Goal: Task Accomplishment & Management: Complete application form

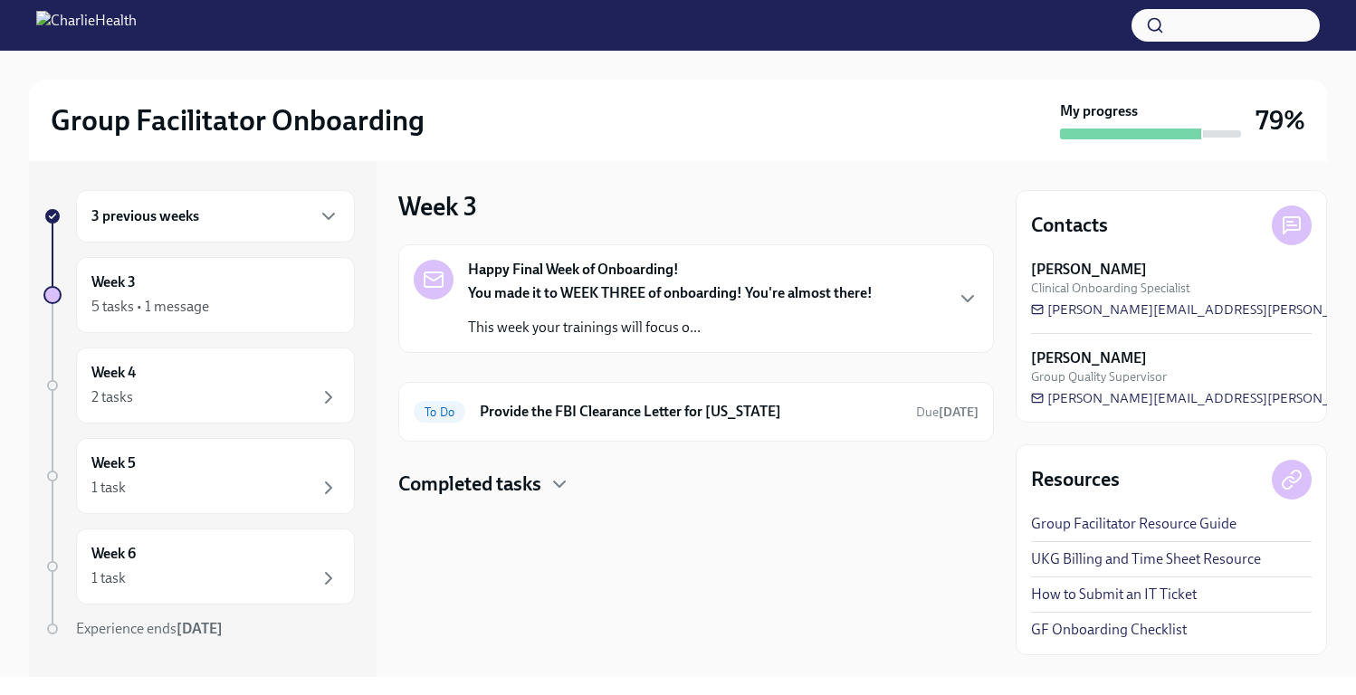
click at [1103, 634] on link "GF Onboarding Checklist" at bounding box center [1109, 630] width 156 height 20
click at [618, 315] on div "You made it to WEEK THREE of onboarding! You're almost there! This week your tr…" at bounding box center [670, 310] width 405 height 54
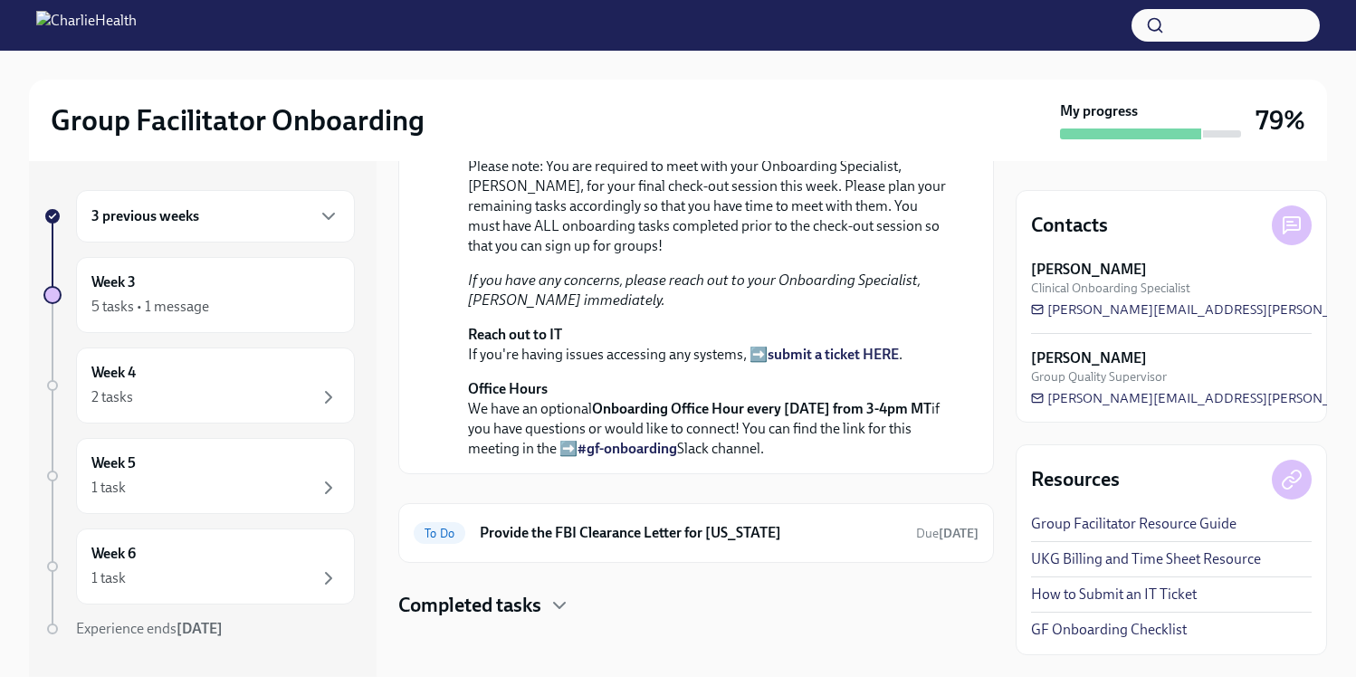
scroll to position [569, 0]
click at [635, 619] on div at bounding box center [696, 648] width 596 height 58
click at [567, 605] on icon "button" at bounding box center [560, 606] width 22 height 22
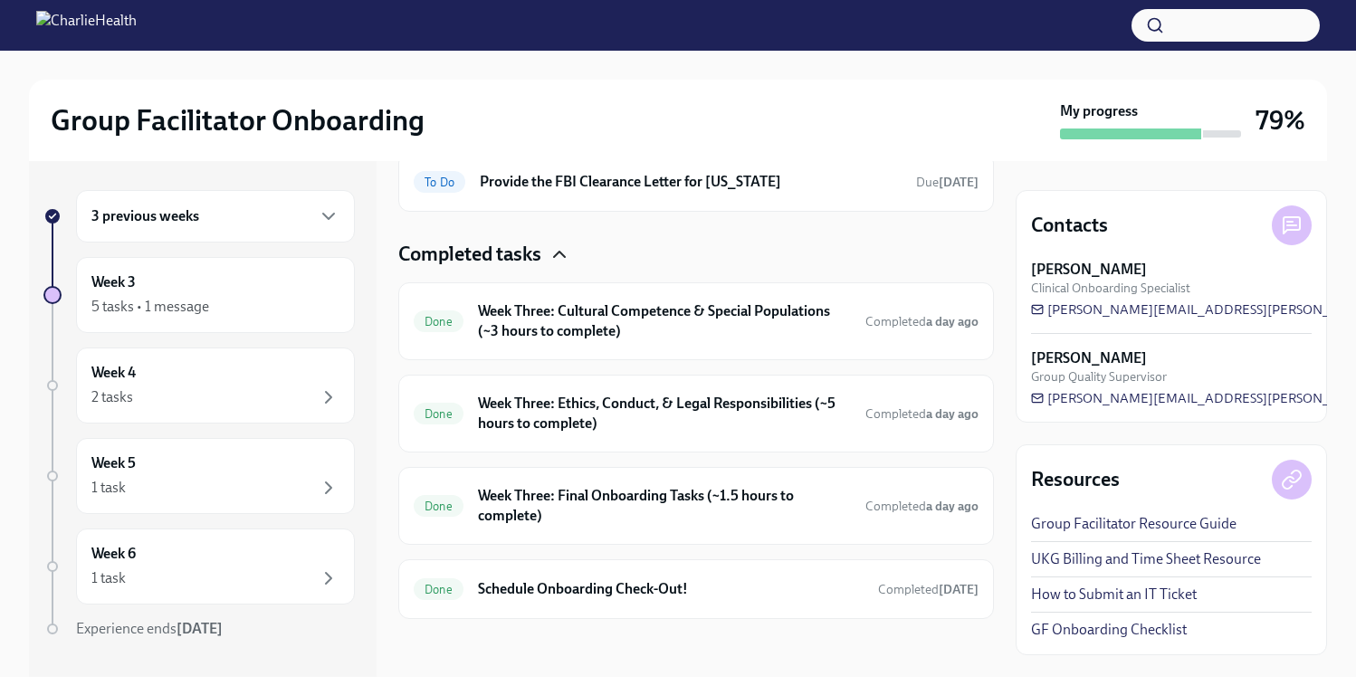
scroll to position [920, 0]
click at [697, 584] on h6 "Schedule Onboarding Check-Out!" at bounding box center [671, 590] width 386 height 20
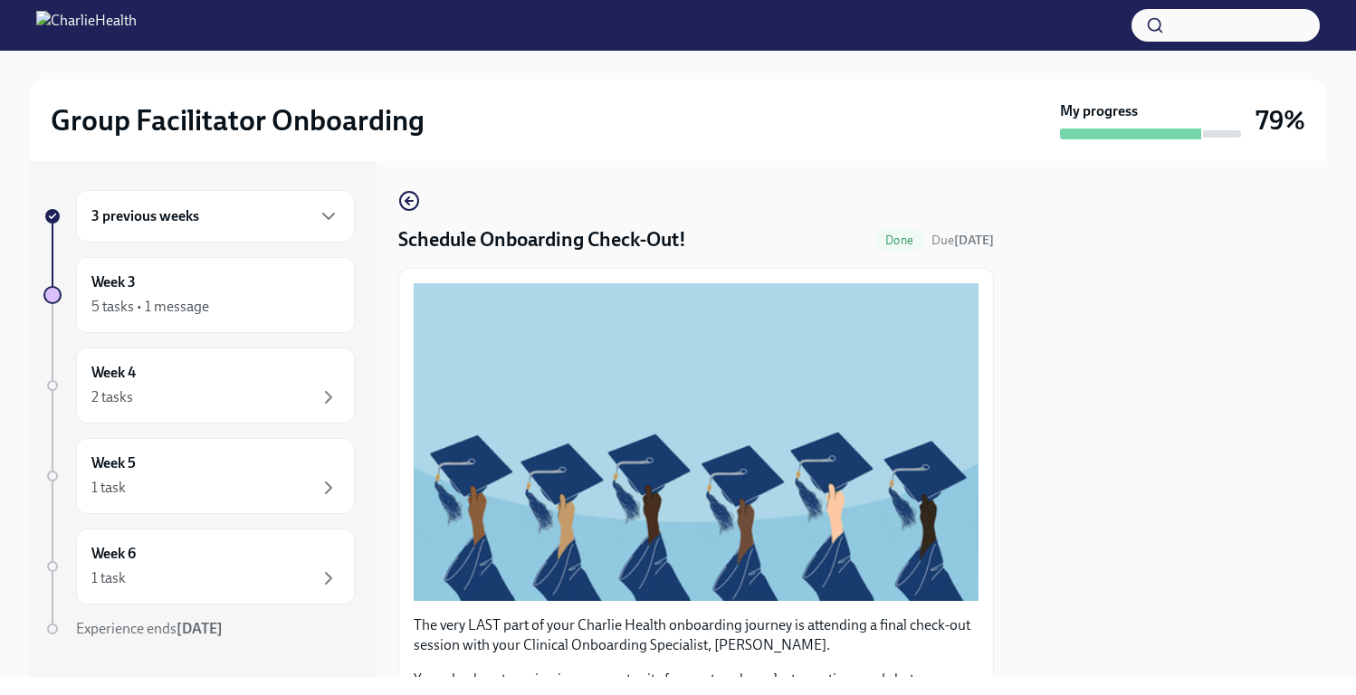
click at [420, 198] on div "Schedule Onboarding Check-Out! Done Due [DATE] The very LAST part of your Charl…" at bounding box center [696, 612] width 596 height 844
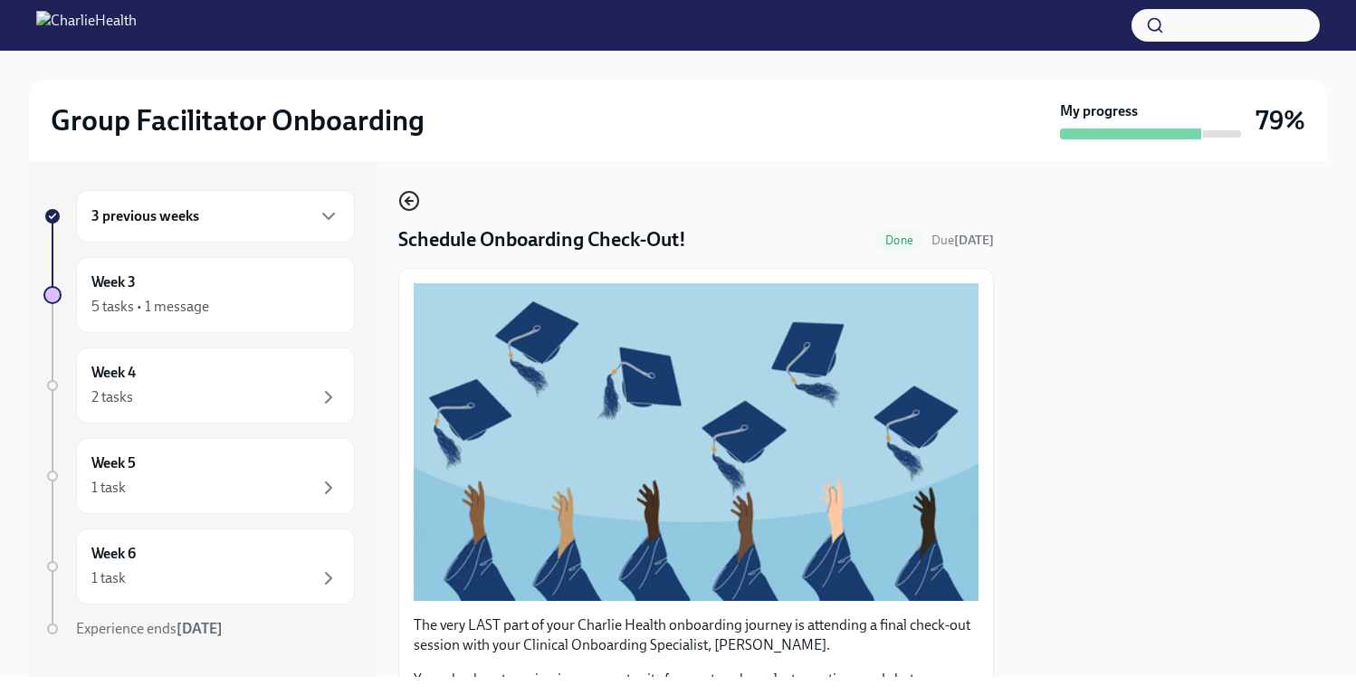
click at [406, 198] on icon "button" at bounding box center [409, 201] width 22 height 22
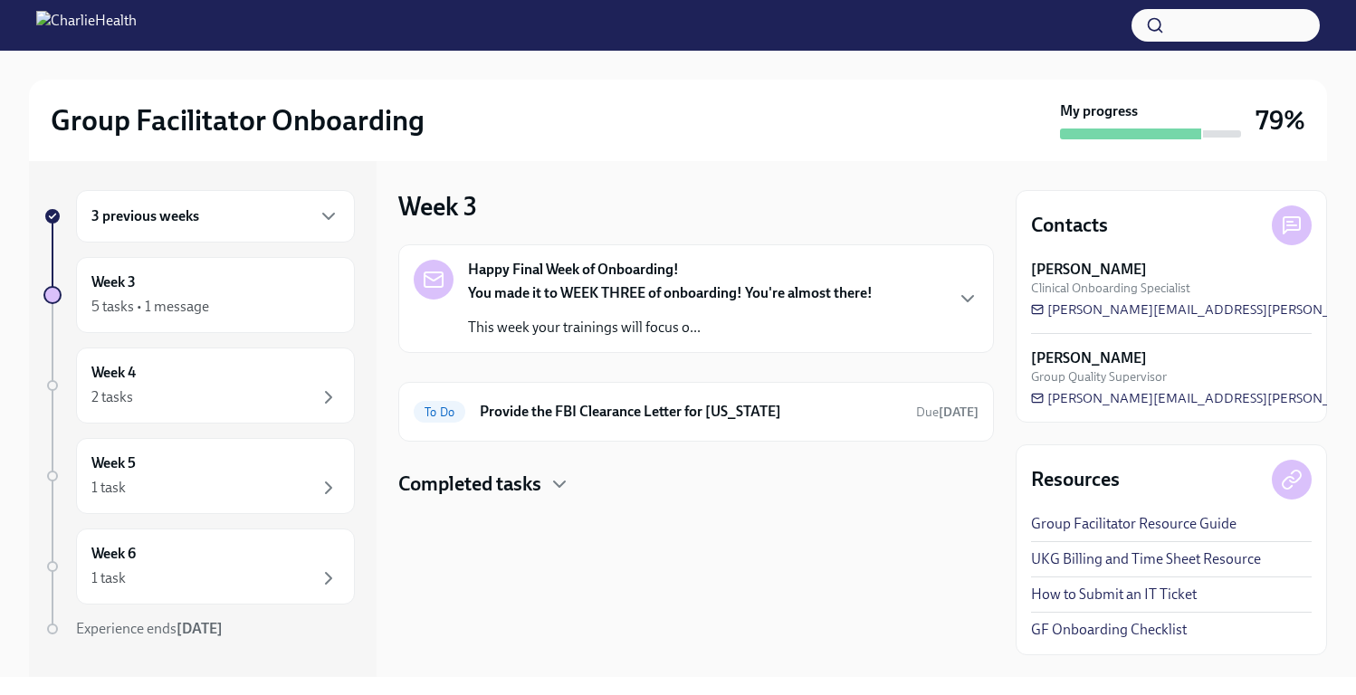
click at [526, 492] on h4 "Completed tasks" at bounding box center [469, 484] width 143 height 27
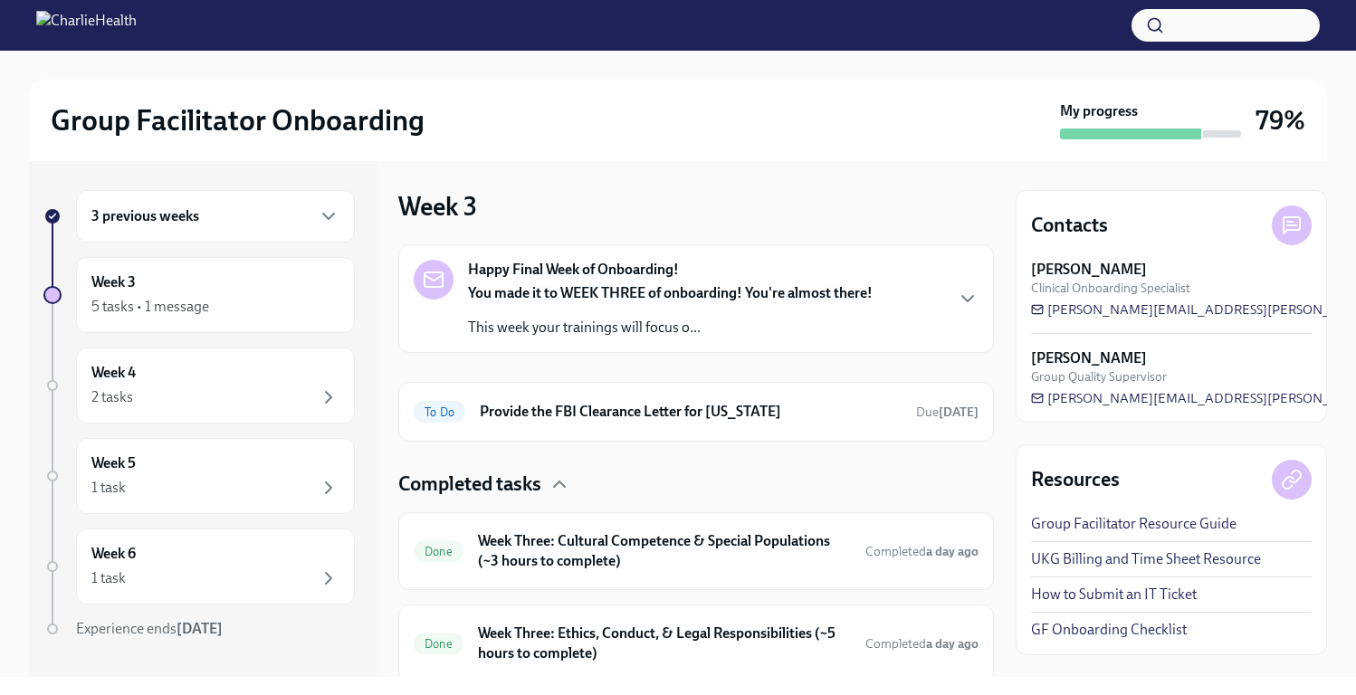
click at [1175, 567] on link "UKG Billing and Time Sheet Resource" at bounding box center [1146, 560] width 230 height 20
click at [1202, 530] on link "Group Facilitator Resource Guide" at bounding box center [1134, 524] width 206 height 20
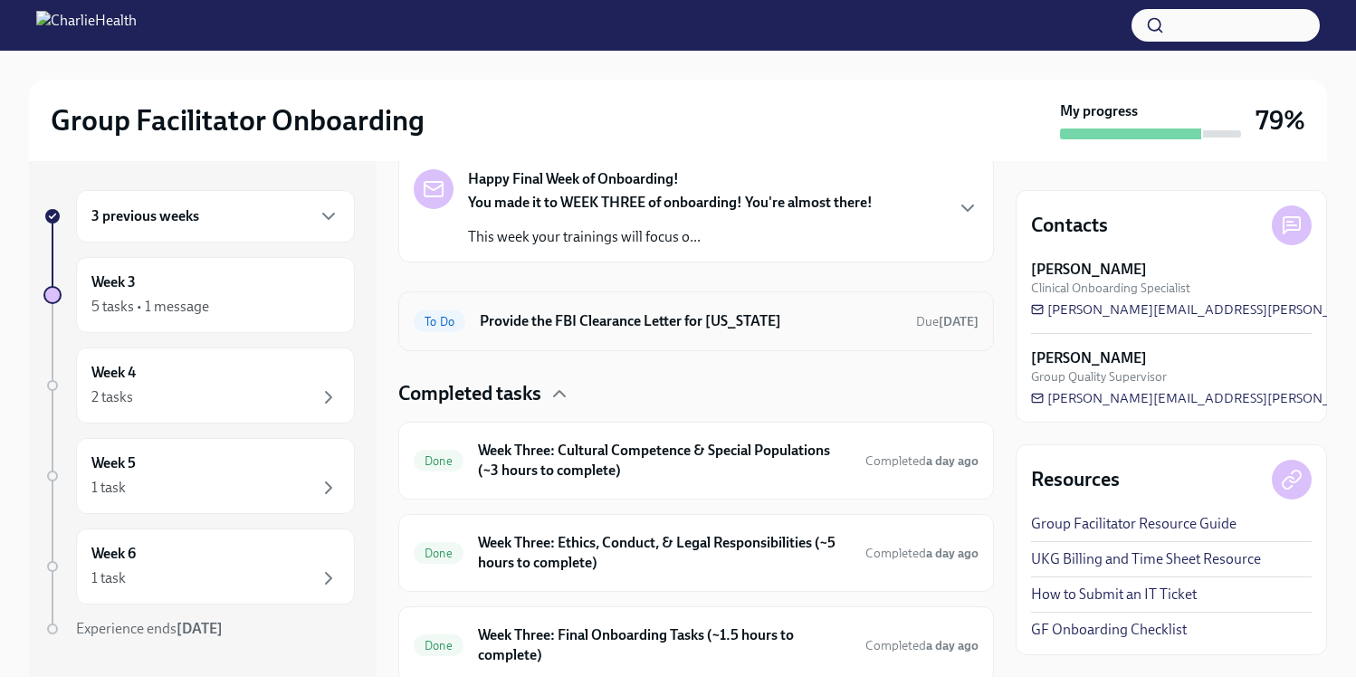
click at [547, 395] on div "Completed tasks" at bounding box center [696, 393] width 596 height 27
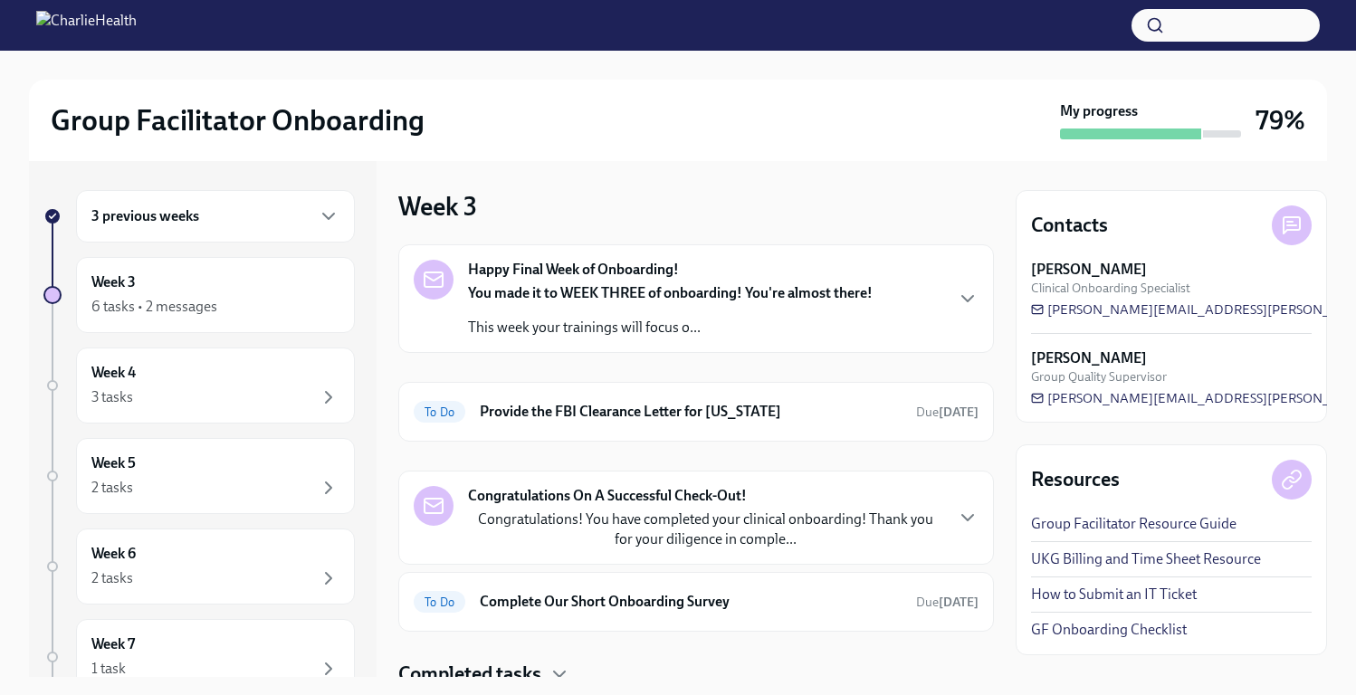
scroll to position [69, 0]
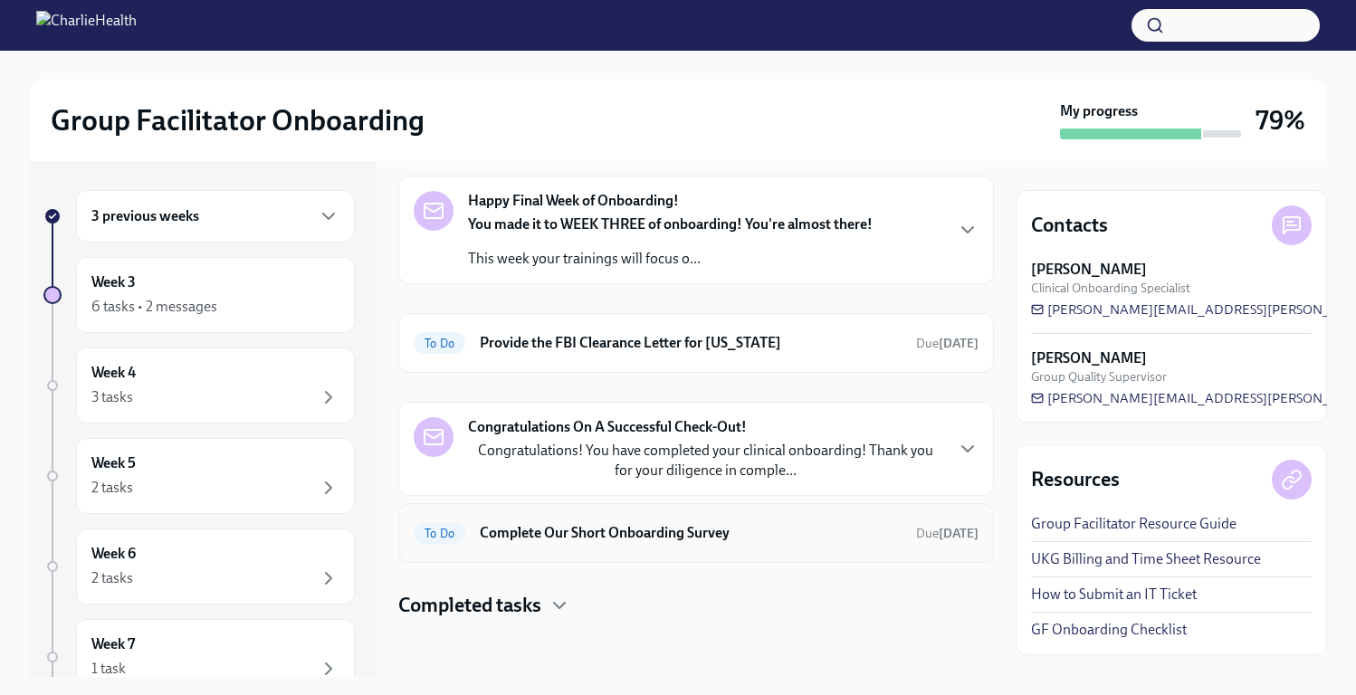
click at [769, 526] on h6 "Complete Our Short Onboarding Survey" at bounding box center [691, 533] width 422 height 20
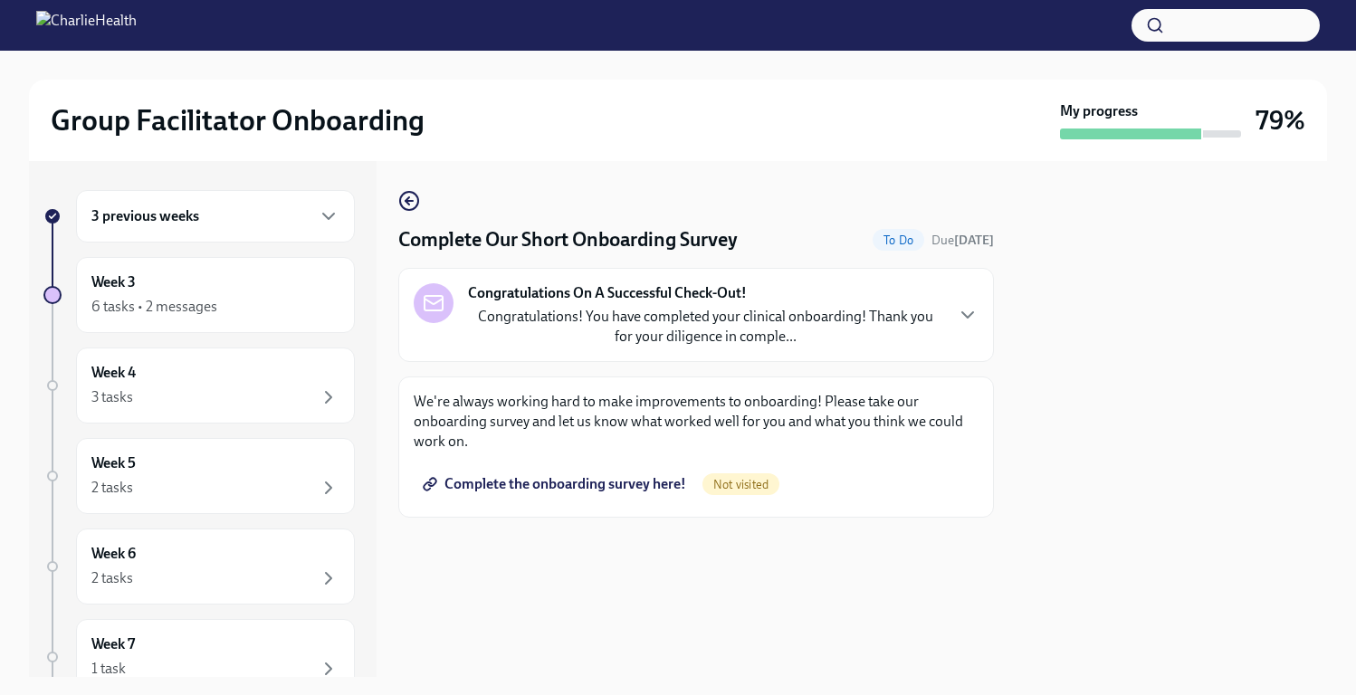
click at [519, 483] on span "Complete the onboarding survey here!" at bounding box center [556, 484] width 260 height 18
click at [413, 199] on icon "button" at bounding box center [409, 201] width 22 height 22
